Goal: Information Seeking & Learning: Learn about a topic

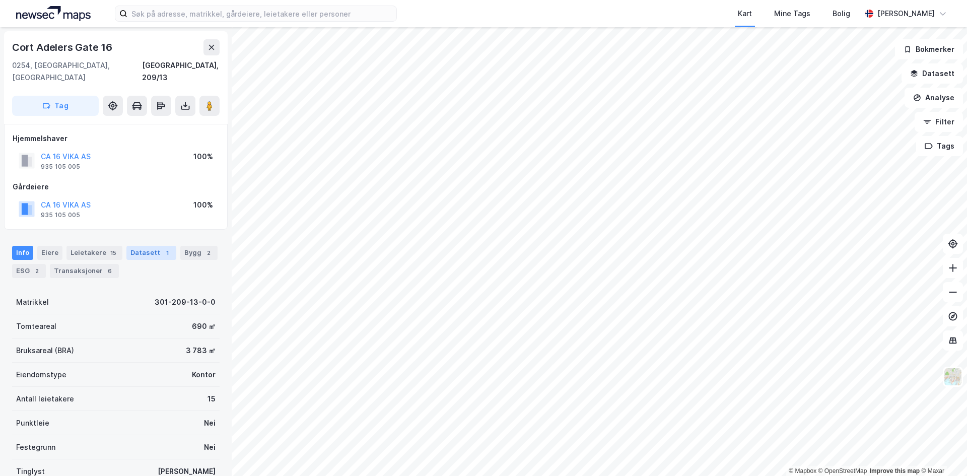
click at [132, 246] on div "Datasett 1" at bounding box center [151, 253] width 50 height 14
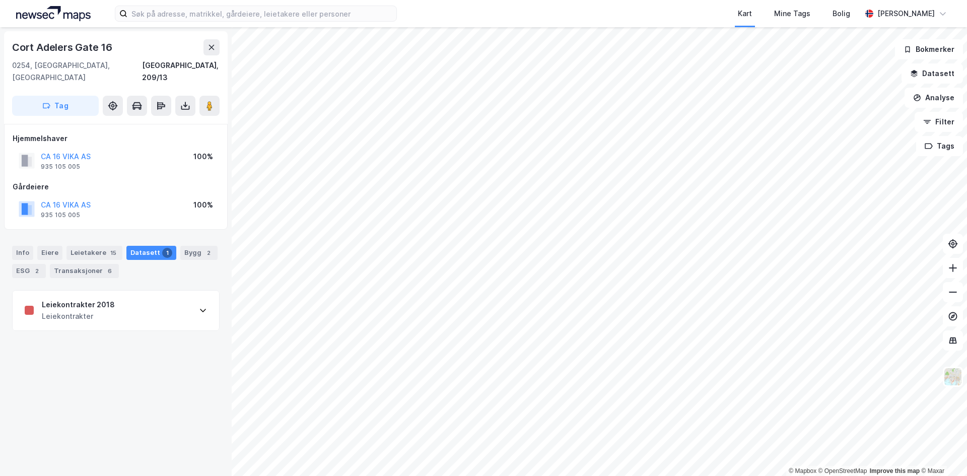
click at [85, 310] on div "Leiekontrakter" at bounding box center [78, 316] width 73 height 12
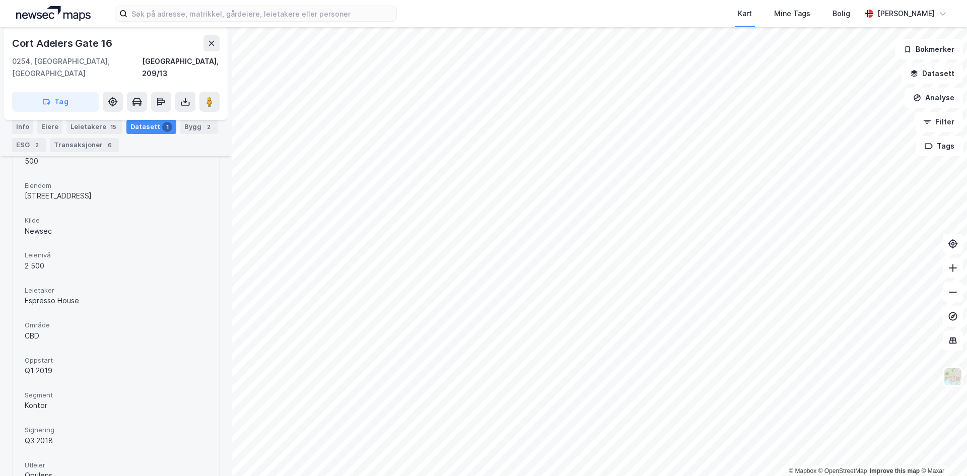
scroll to position [201, 0]
drag, startPoint x: 24, startPoint y: 280, endPoint x: 73, endPoint y: 291, distance: 50.0
click at [73, 291] on div "Areal 500 Eiendom Cort Adelers gate 16 Kilde Newsec Leienivå 2 500 Leietaker Es…" at bounding box center [116, 312] width 206 height 366
click at [74, 293] on div "Espresso House" at bounding box center [116, 299] width 182 height 12
click at [208, 42] on icon at bounding box center [211, 43] width 8 height 8
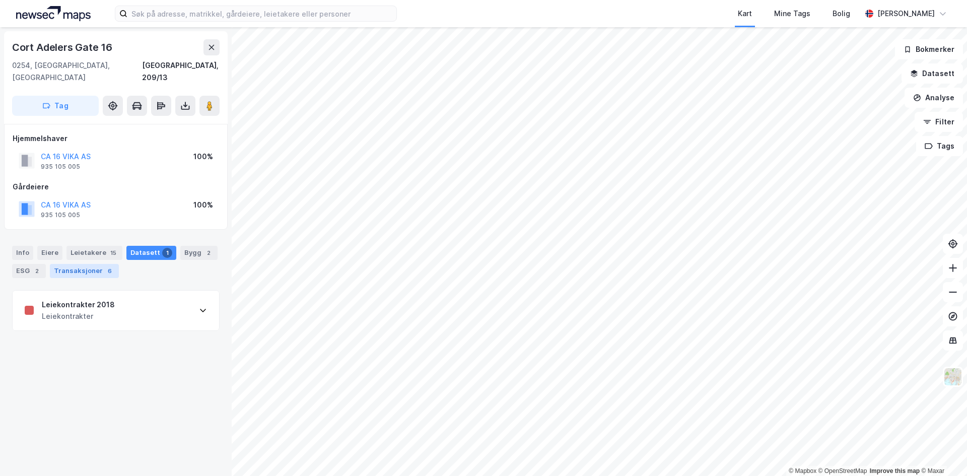
click at [85, 264] on div "Transaksjoner 6" at bounding box center [84, 271] width 69 height 14
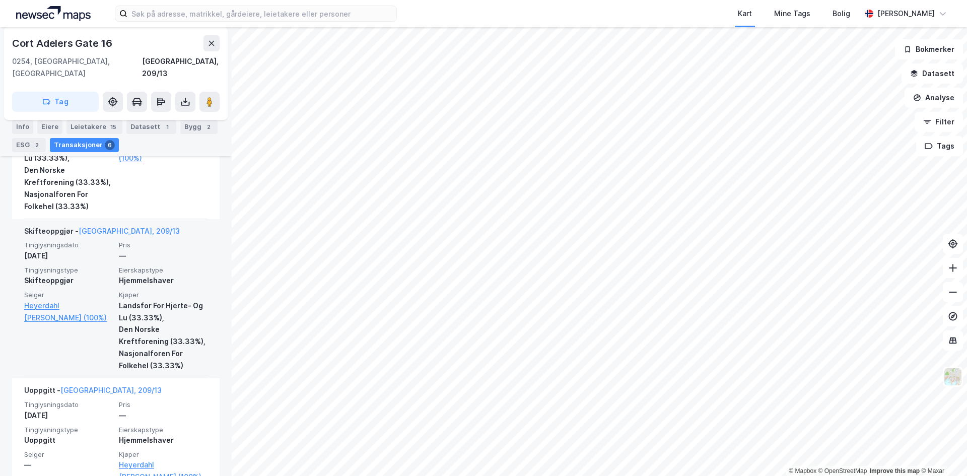
scroll to position [754, 0]
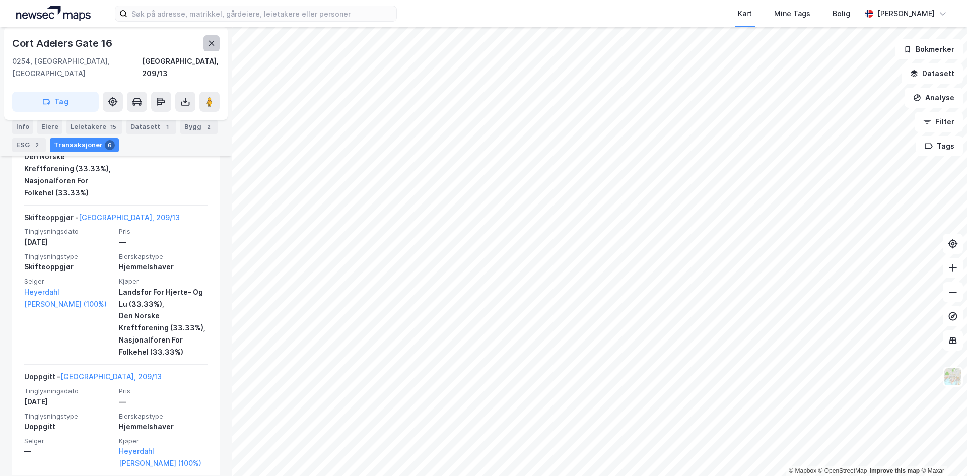
click at [213, 42] on icon at bounding box center [212, 43] width 6 height 5
